Goal: Task Accomplishment & Management: Complete application form

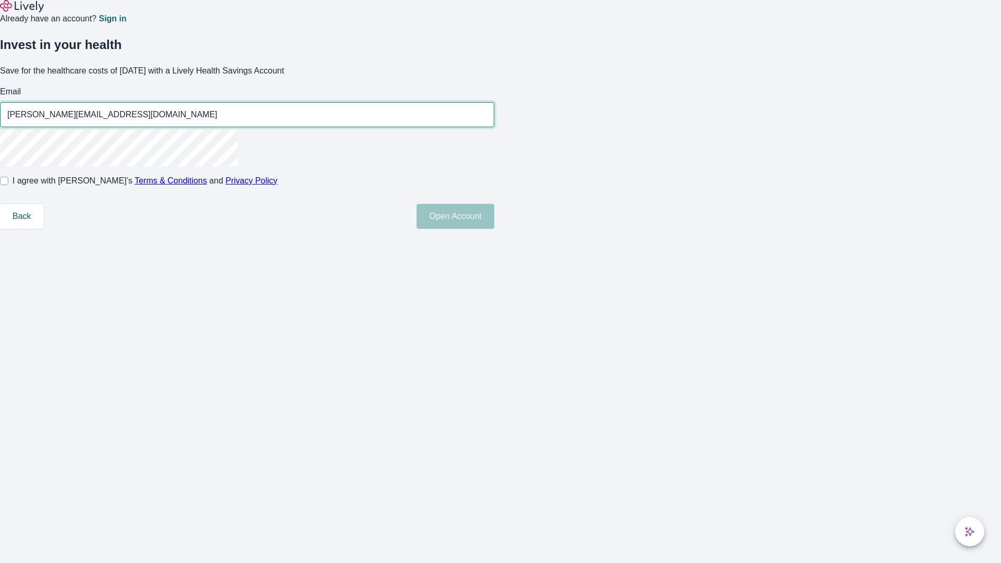
type input "[PERSON_NAME][EMAIL_ADDRESS][DOMAIN_NAME]"
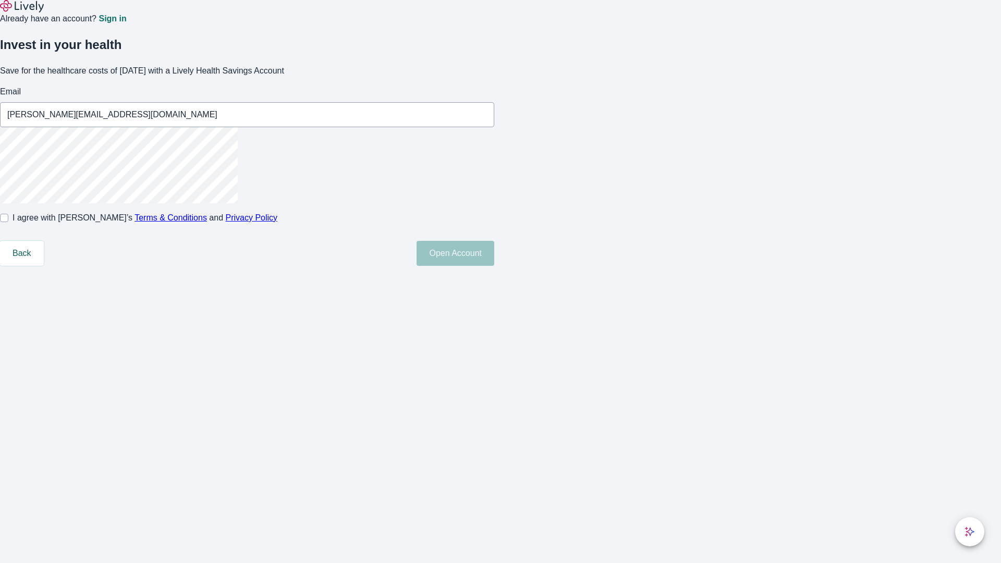
click at [8, 222] on input "I agree with Lively’s Terms & Conditions and Privacy Policy" at bounding box center [4, 218] width 8 height 8
checkbox input "true"
click at [494, 266] on button "Open Account" at bounding box center [456, 253] width 78 height 25
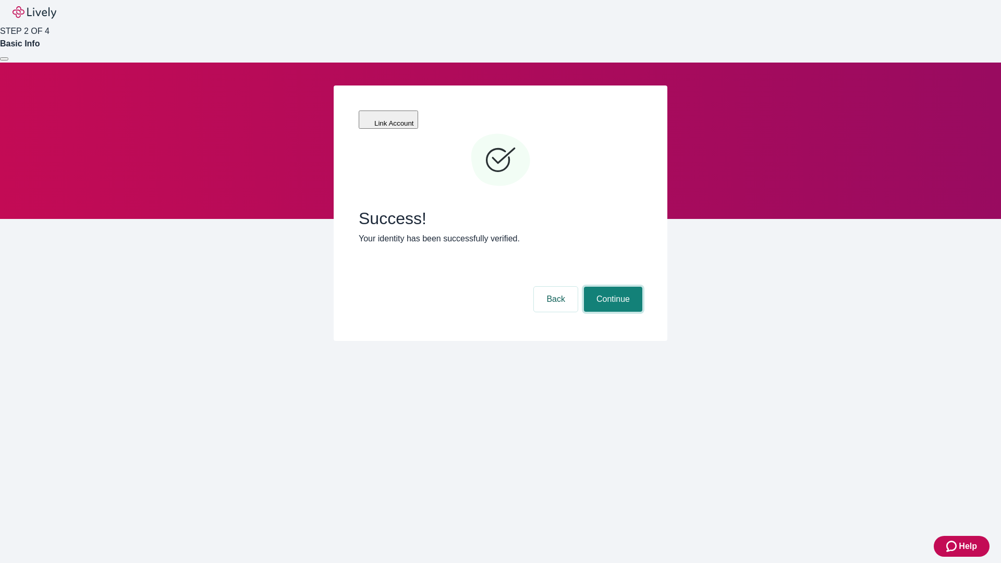
click at [612, 287] on button "Continue" at bounding box center [613, 299] width 58 height 25
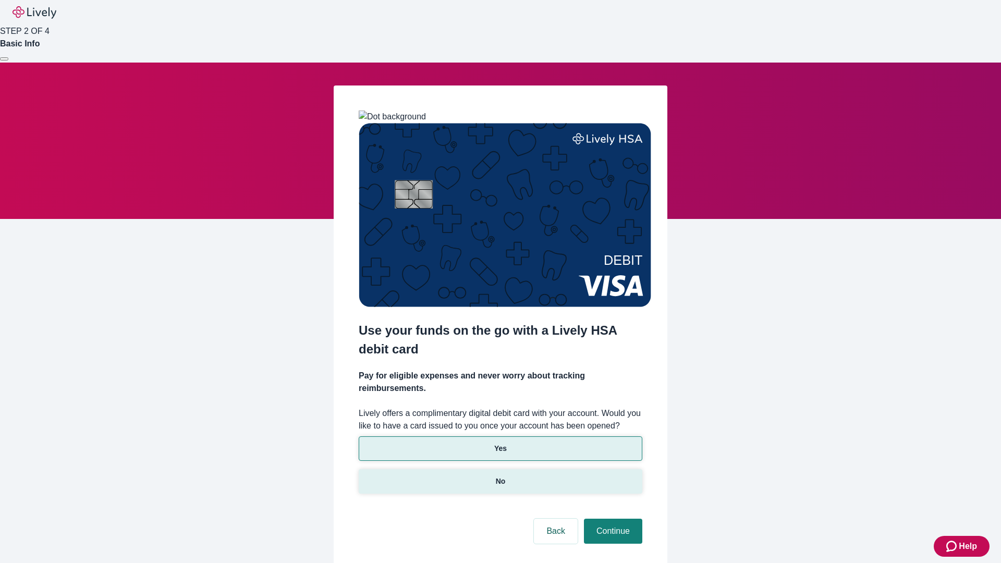
click at [500, 476] on p "No" at bounding box center [501, 481] width 10 height 11
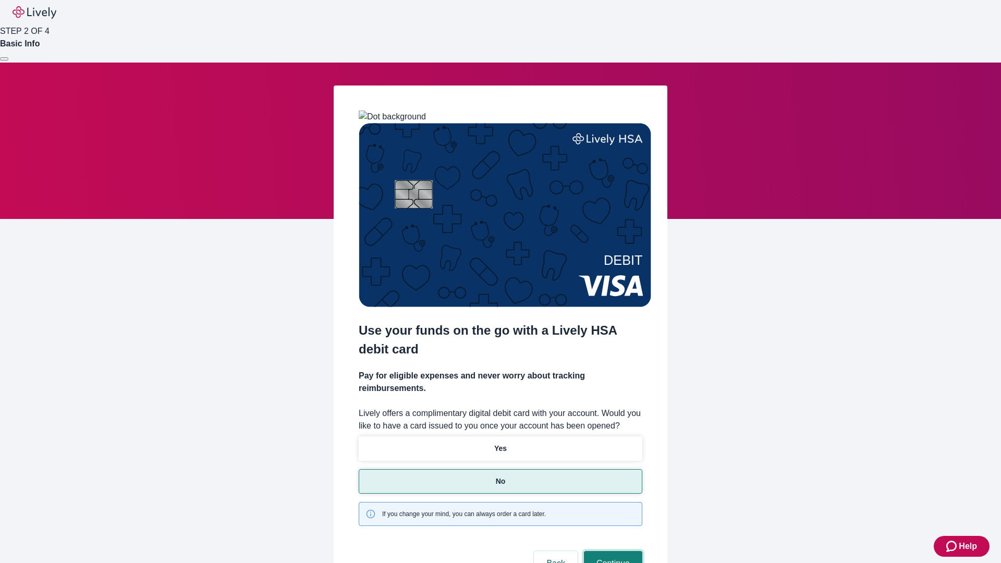
click at [612, 551] on button "Continue" at bounding box center [613, 563] width 58 height 25
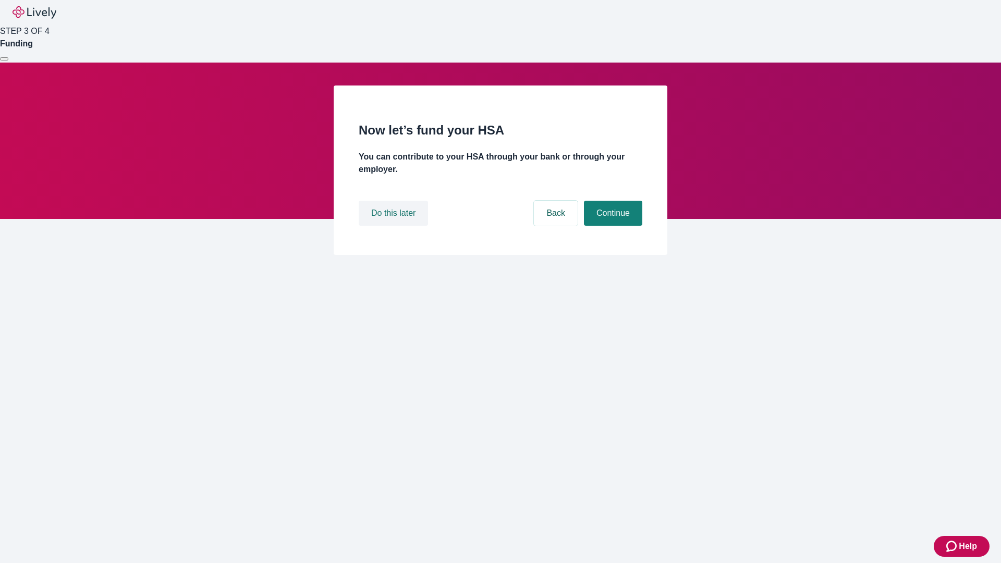
click at [395, 226] on button "Do this later" at bounding box center [393, 213] width 69 height 25
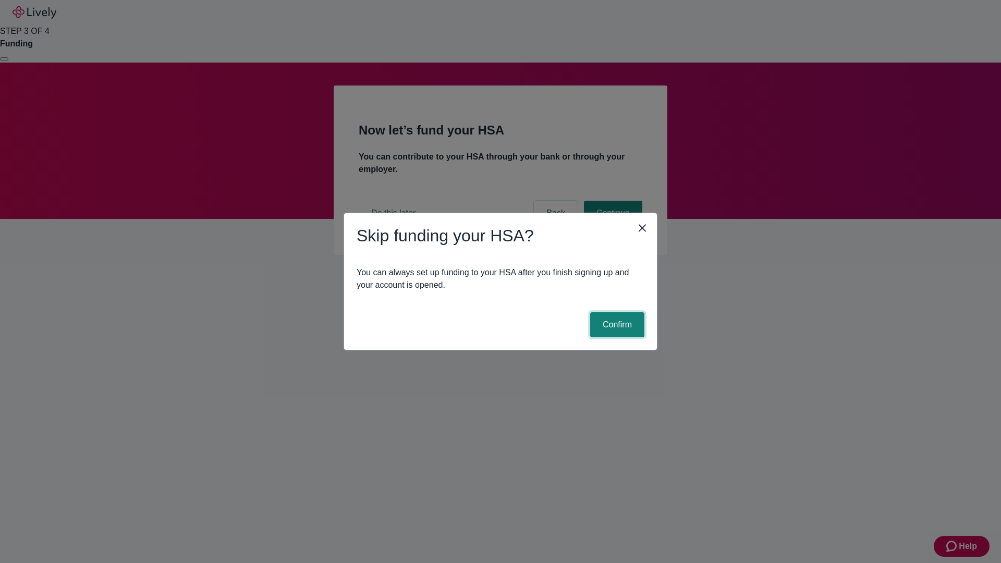
click at [616, 325] on button "Confirm" at bounding box center [617, 324] width 54 height 25
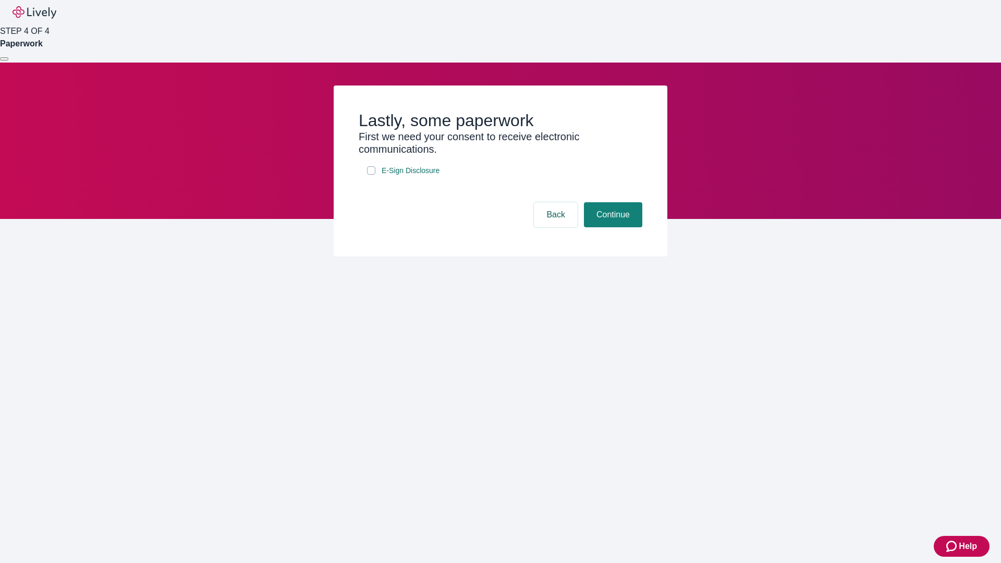
click at [371, 175] on input "E-Sign Disclosure" at bounding box center [371, 170] width 8 height 8
checkbox input "true"
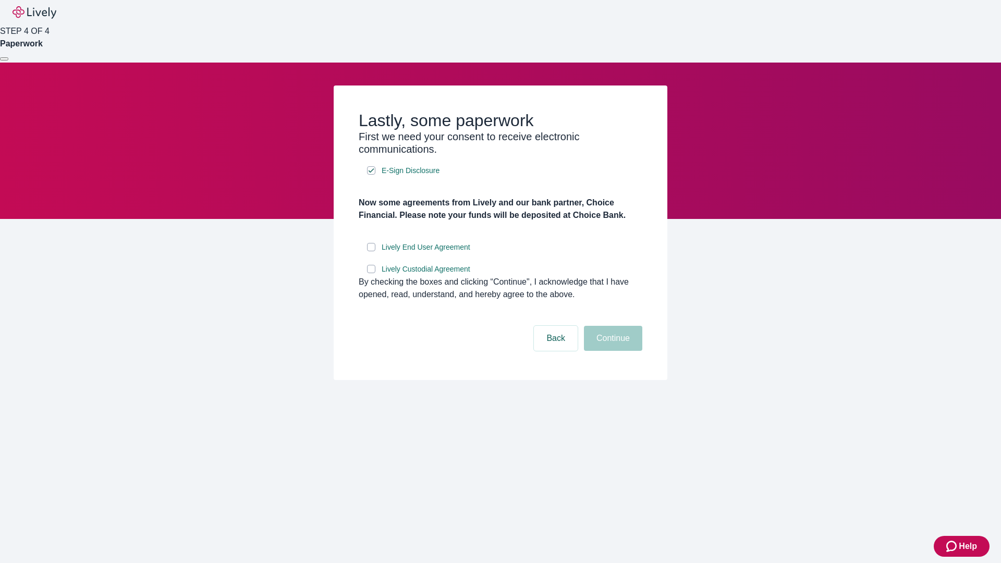
click at [371, 251] on input "Lively End User Agreement" at bounding box center [371, 247] width 8 height 8
checkbox input "true"
click at [371, 273] on input "Lively Custodial Agreement" at bounding box center [371, 269] width 8 height 8
checkbox input "true"
click at [612, 351] on button "Continue" at bounding box center [613, 338] width 58 height 25
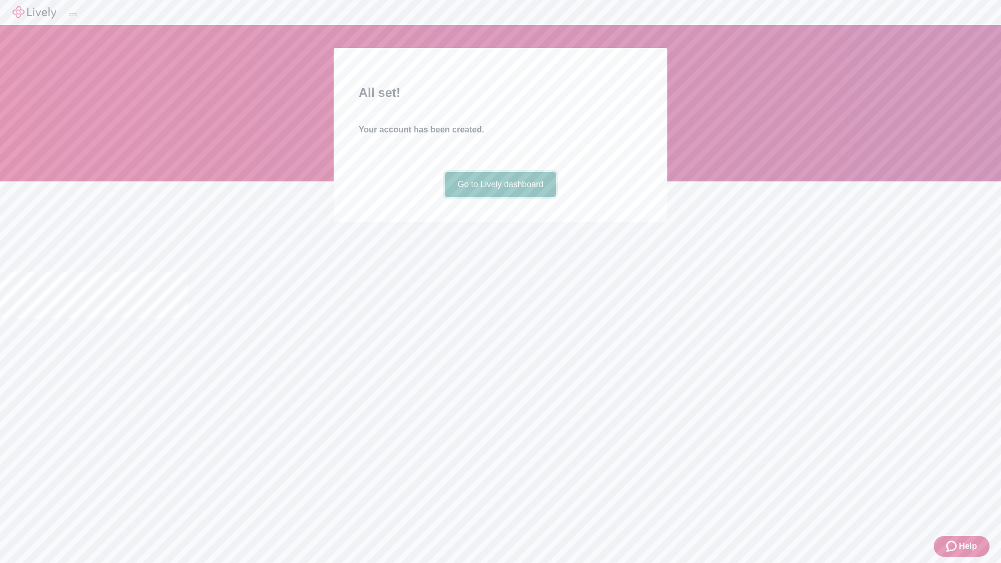
click at [500, 197] on link "Go to Lively dashboard" at bounding box center [500, 184] width 111 height 25
